Goal: Navigation & Orientation: Find specific page/section

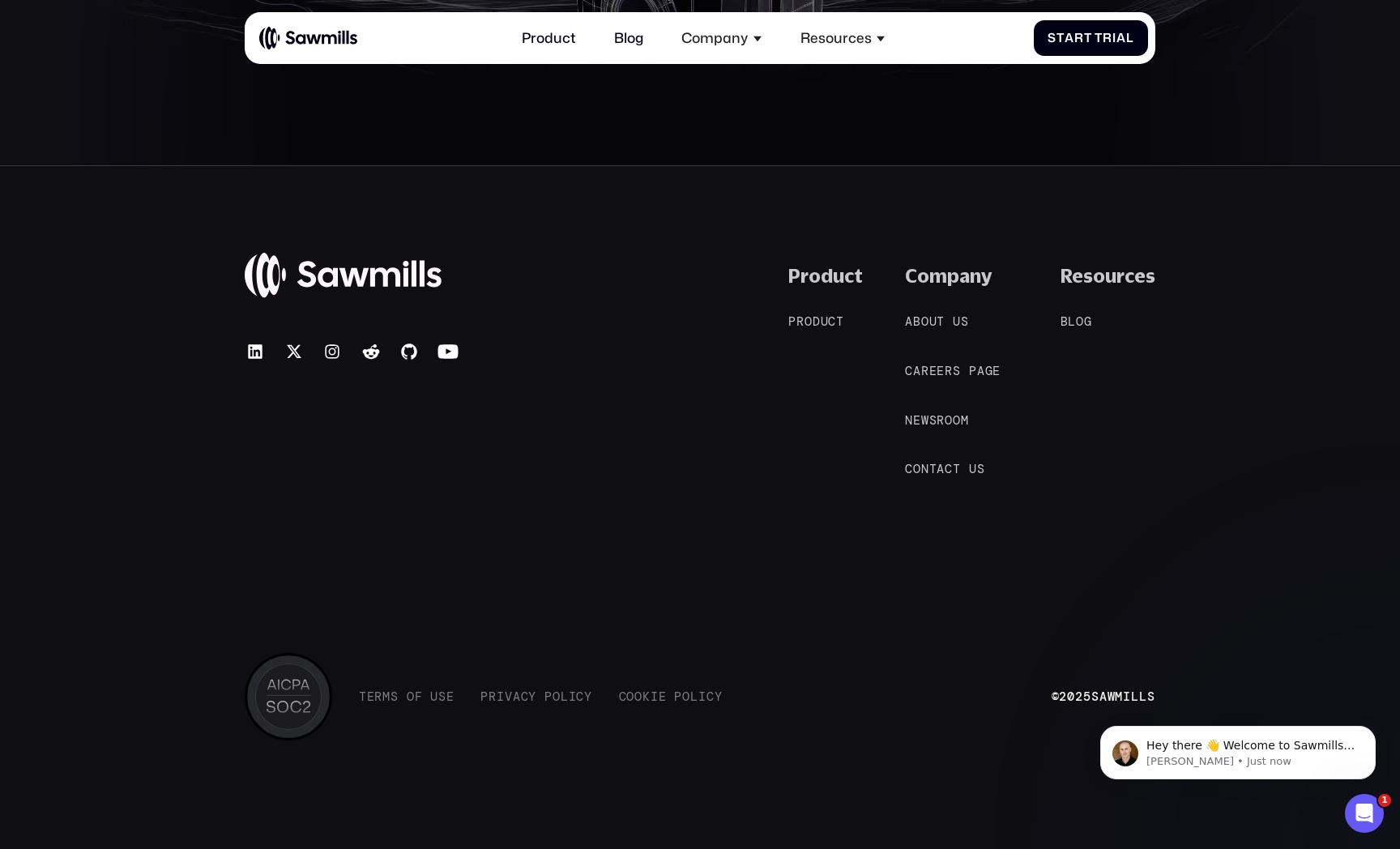
click at [955, 336] on nav "A b o u t u s A b o u t u s C a r e e r s p a g e C a r e e r s p a g e N e w s…" at bounding box center [962, 395] width 113 height 165
click at [948, 311] on div "Company A b o u t u s A b o u t u s C a r e e r s p a g e C a r e e r s p a g e…" at bounding box center [962, 371] width 113 height 214
click at [942, 323] on span "t" at bounding box center [940, 322] width 8 height 15
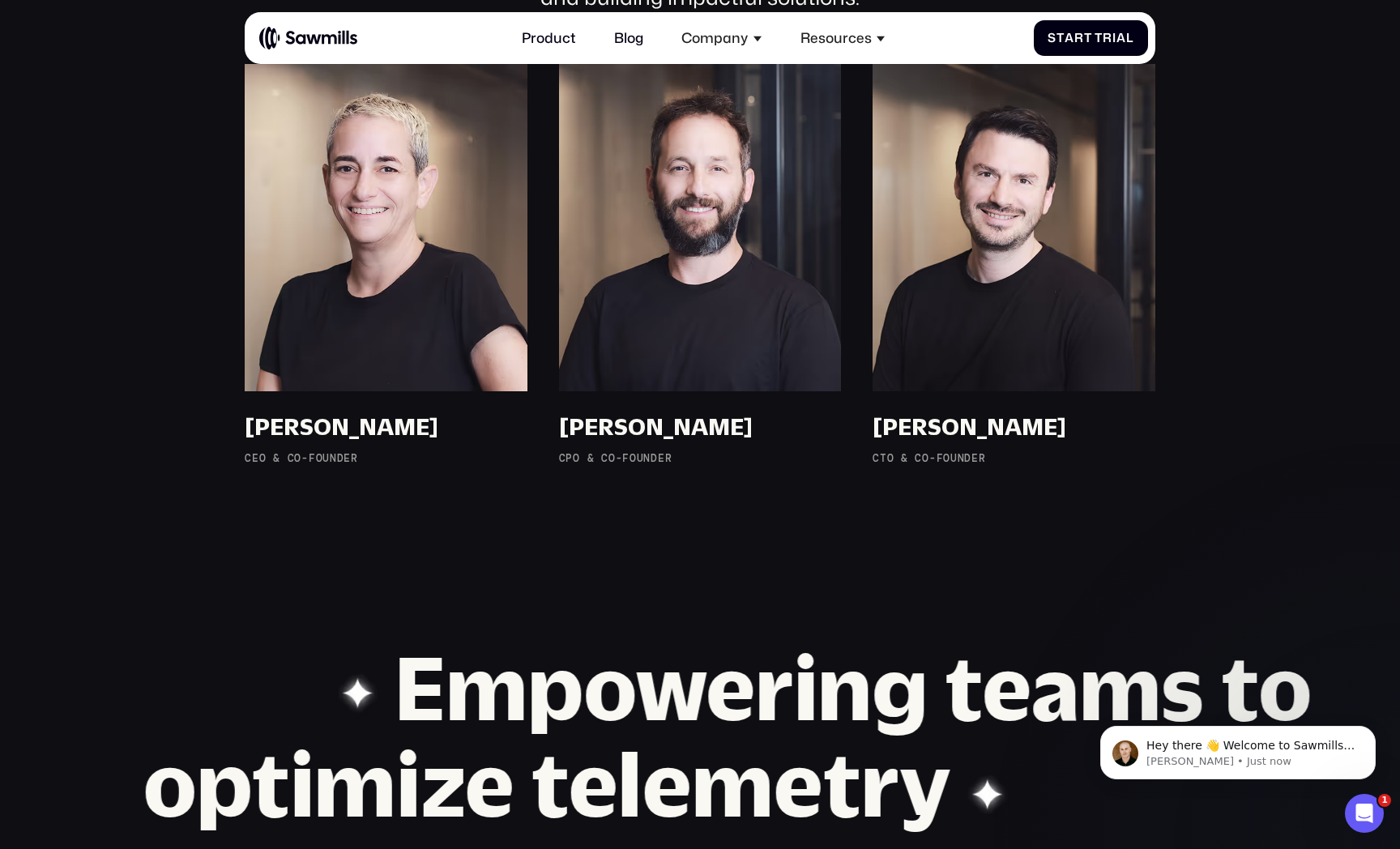
scroll to position [1260, 0]
